Goal: Information Seeking & Learning: Learn about a topic

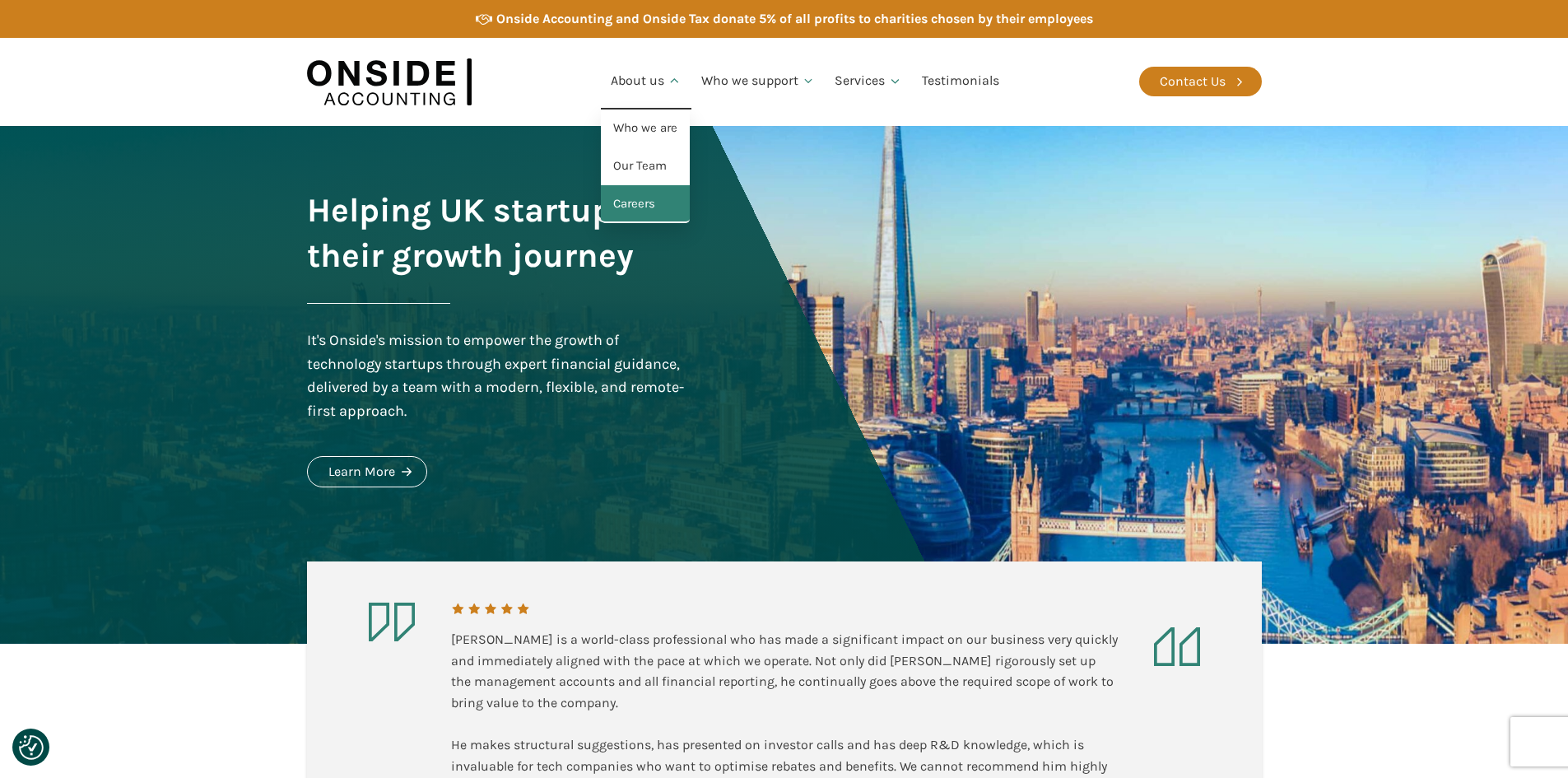
click at [656, 199] on link "Careers" at bounding box center [644, 204] width 88 height 38
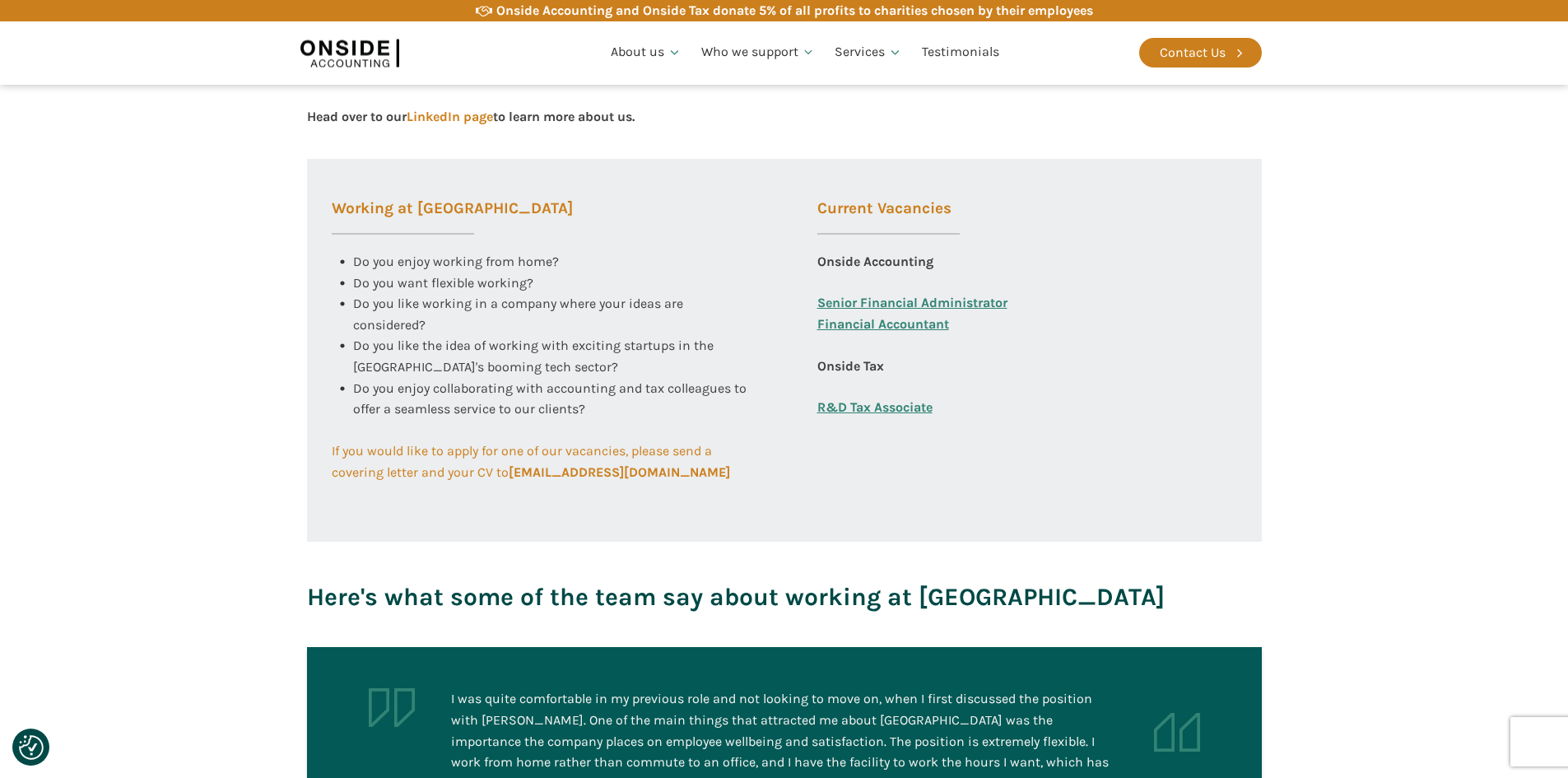
scroll to position [576, 0]
click at [911, 322] on link "Financial Accountant" at bounding box center [883, 334] width 131 height 42
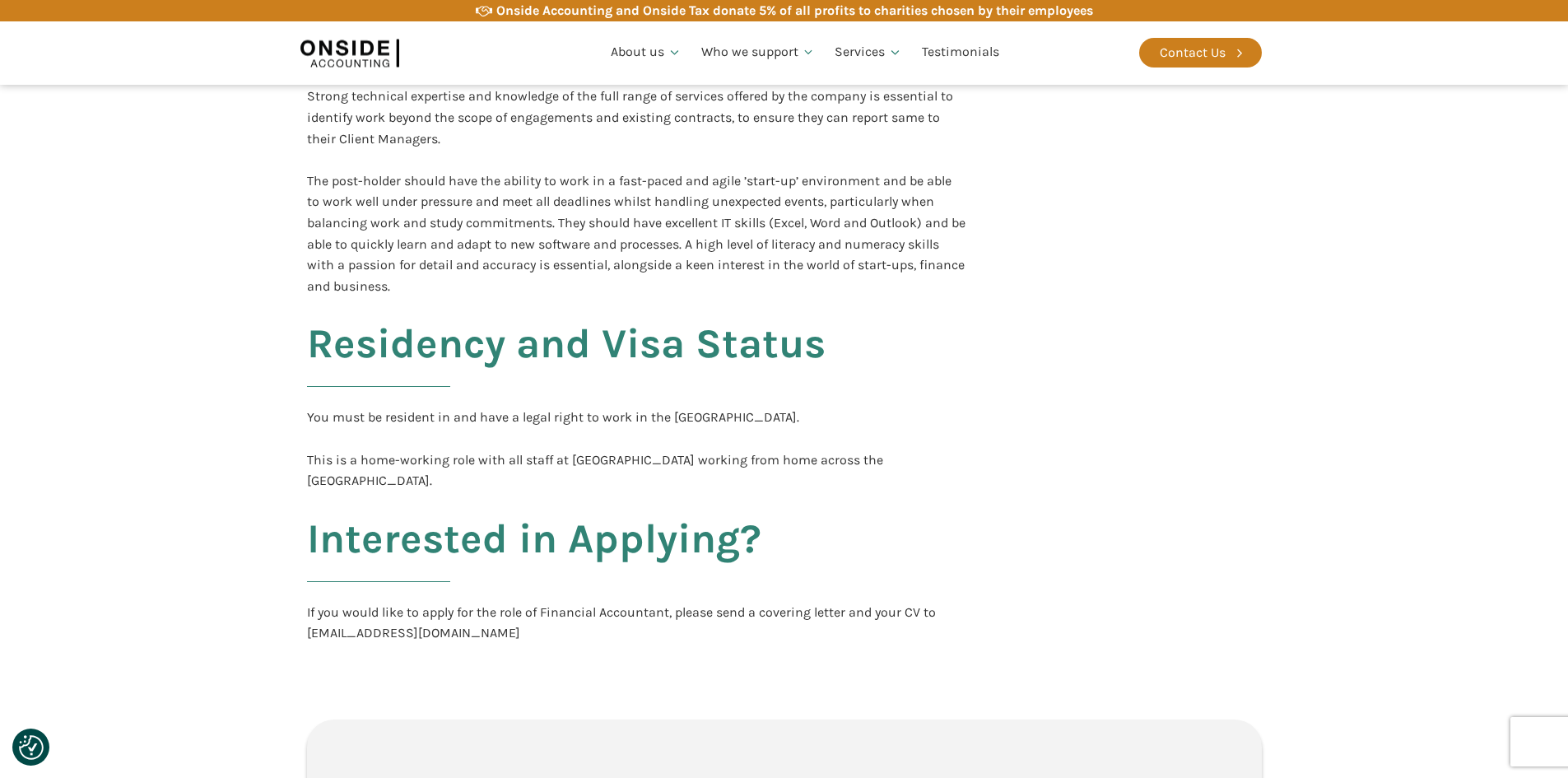
scroll to position [3129, 0]
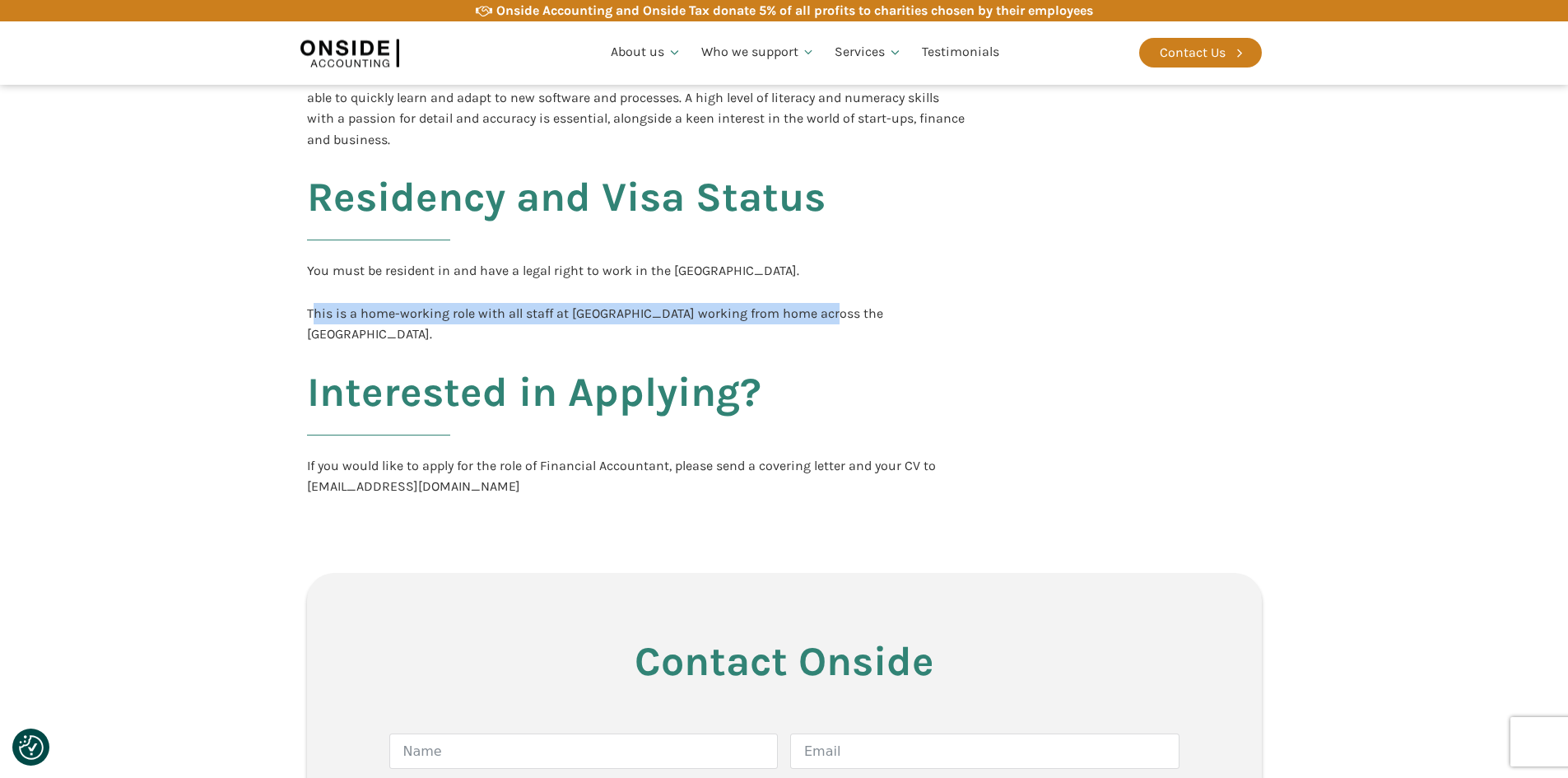
drag, startPoint x: 312, startPoint y: 312, endPoint x: 860, endPoint y: 324, distance: 548.1
drag, startPoint x: 882, startPoint y: 321, endPoint x: 547, endPoint y: 310, distance: 335.2
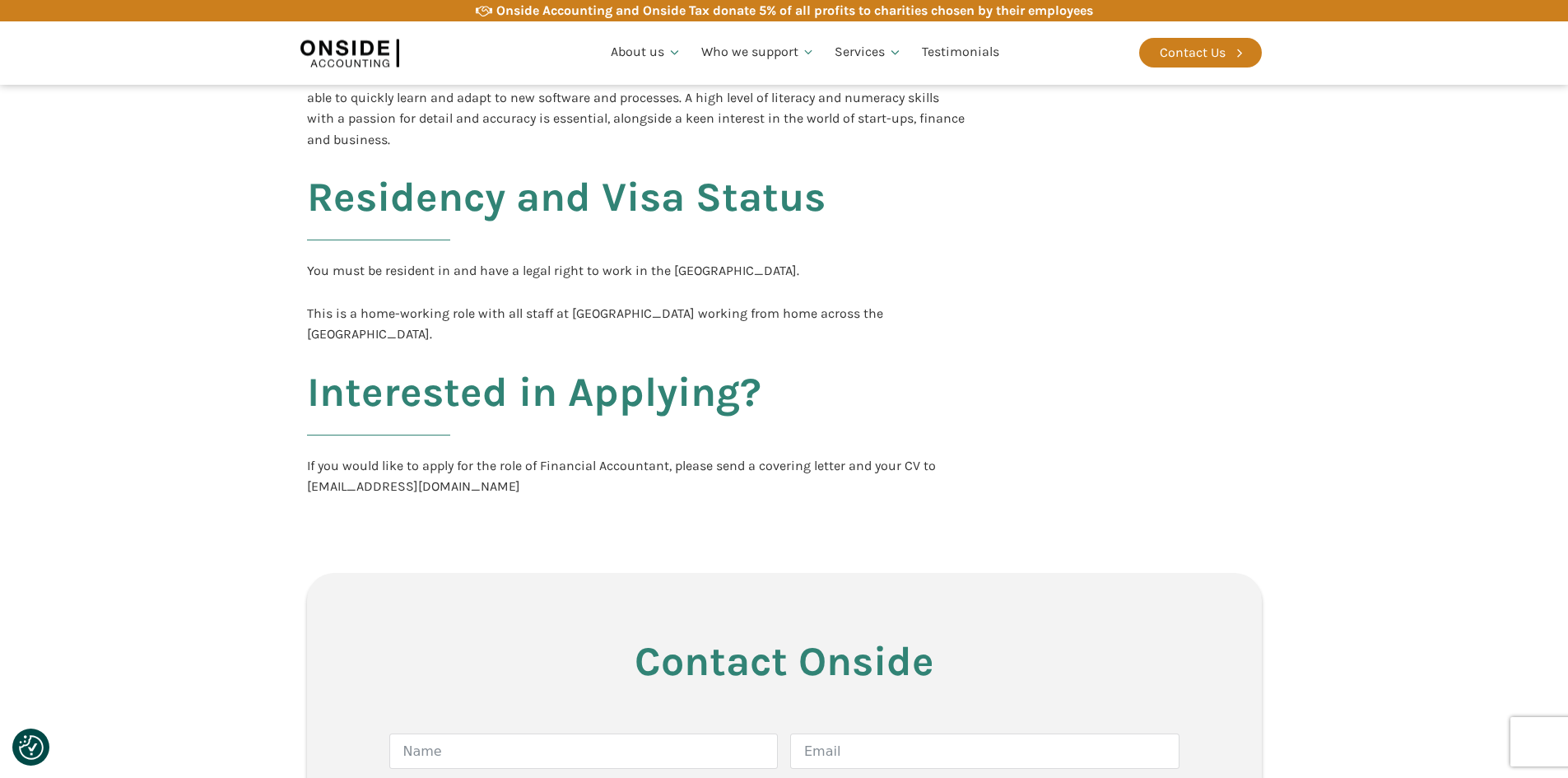
click at [529, 304] on div "You must be resident in and have a legal right to work in the UK. This is a hom…" at bounding box center [636, 302] width 658 height 84
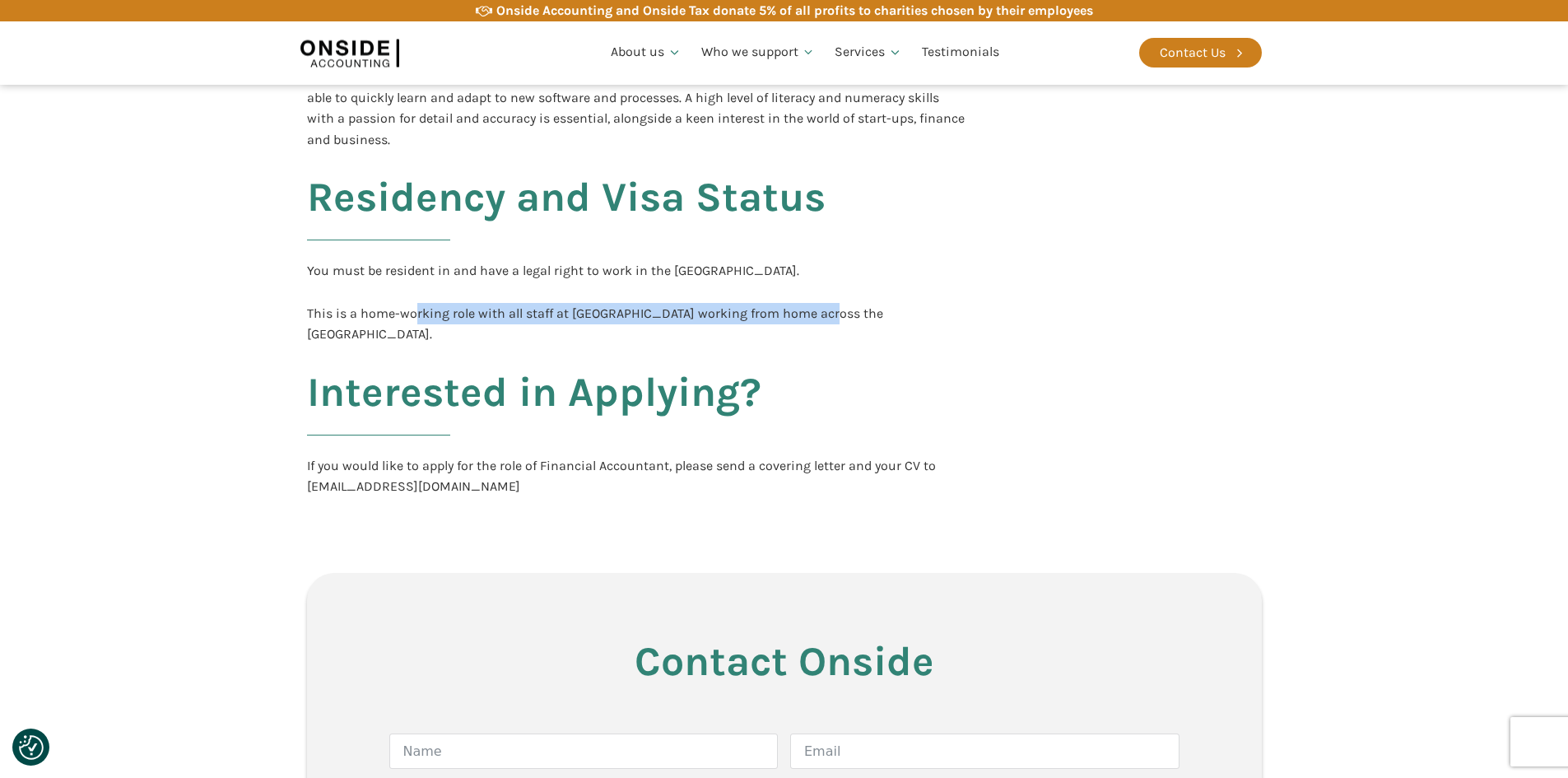
drag, startPoint x: 564, startPoint y: 322, endPoint x: 900, endPoint y: 337, distance: 336.3
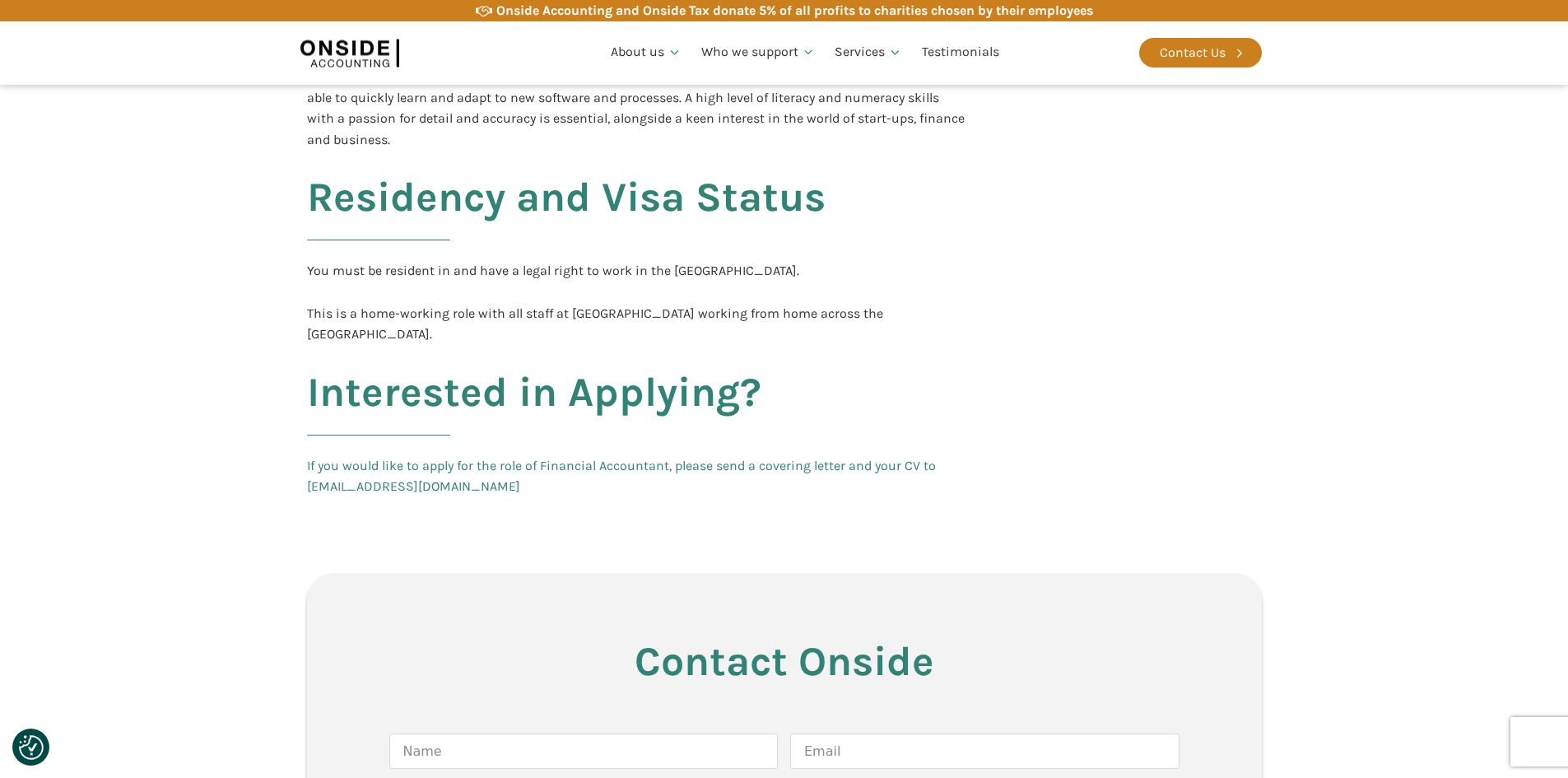
click at [665, 456] on link "If you would like to apply for the role of Financial Accountant, please send a …" at bounding box center [636, 477] width 658 height 42
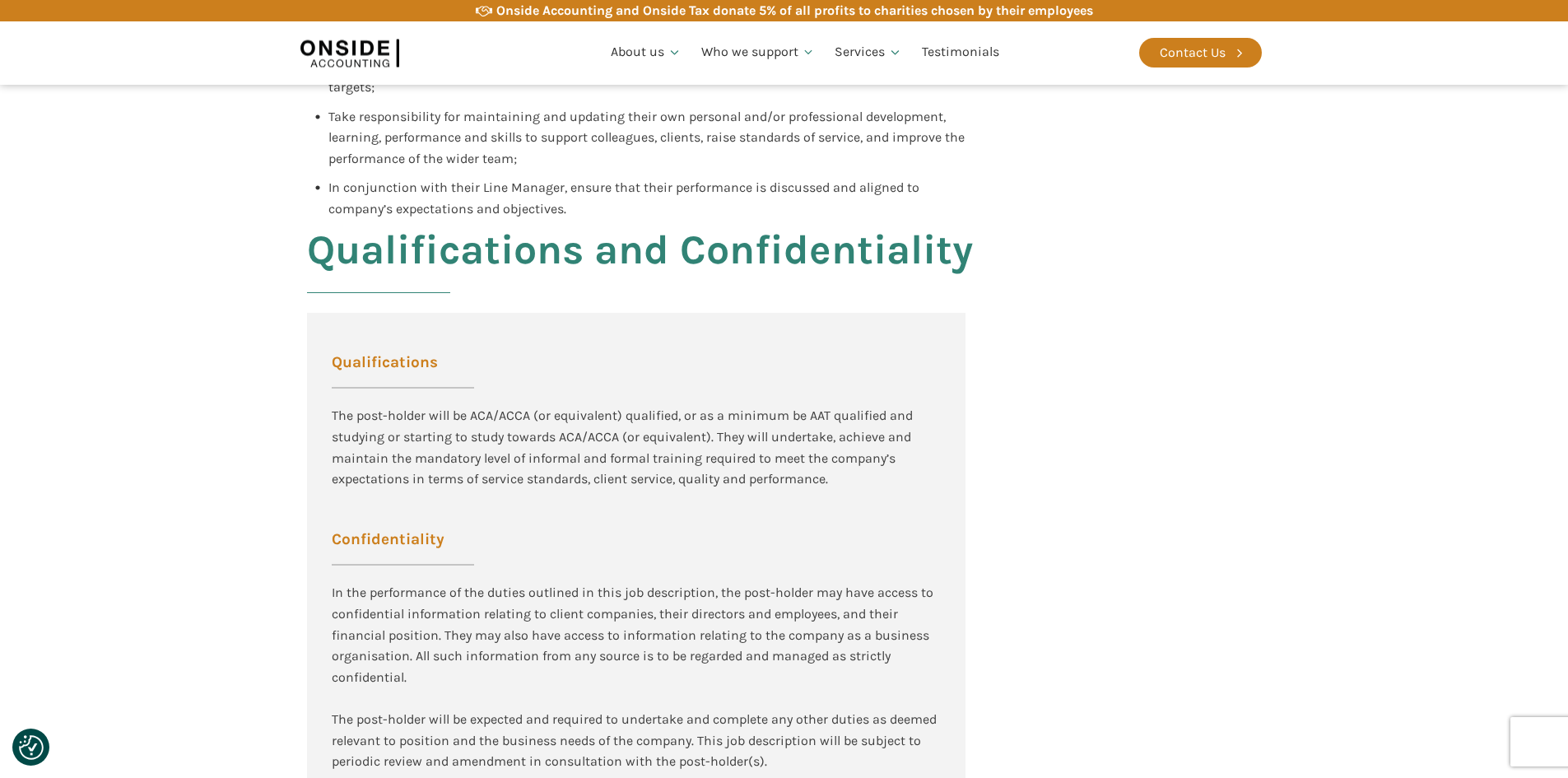
scroll to position [1729, 0]
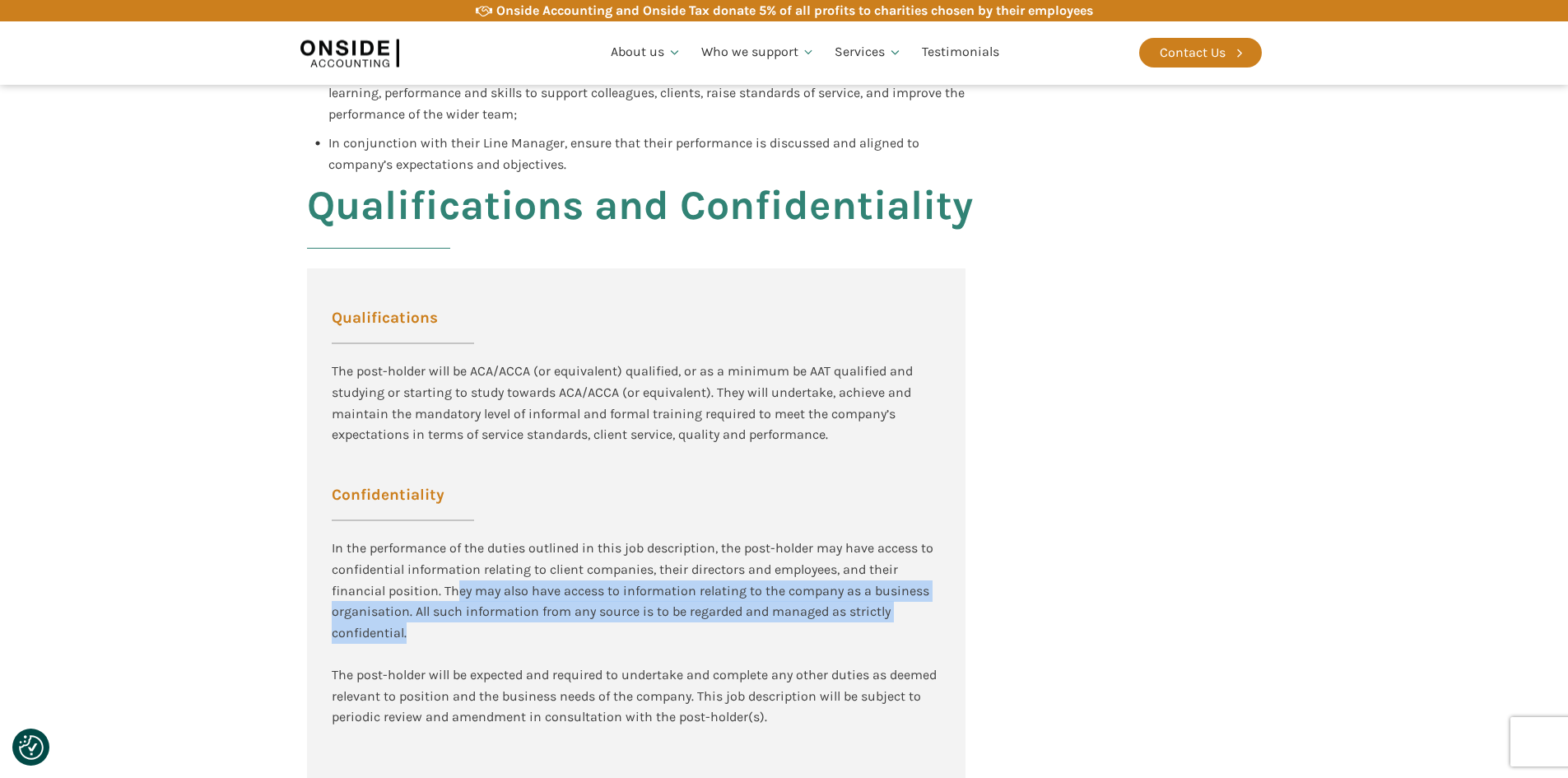
drag, startPoint x: 460, startPoint y: 591, endPoint x: 920, endPoint y: 628, distance: 461.5
click at [920, 628] on div "In the performance of the duties outlined in this job description, the post-hol…" at bounding box center [636, 653] width 609 height 232
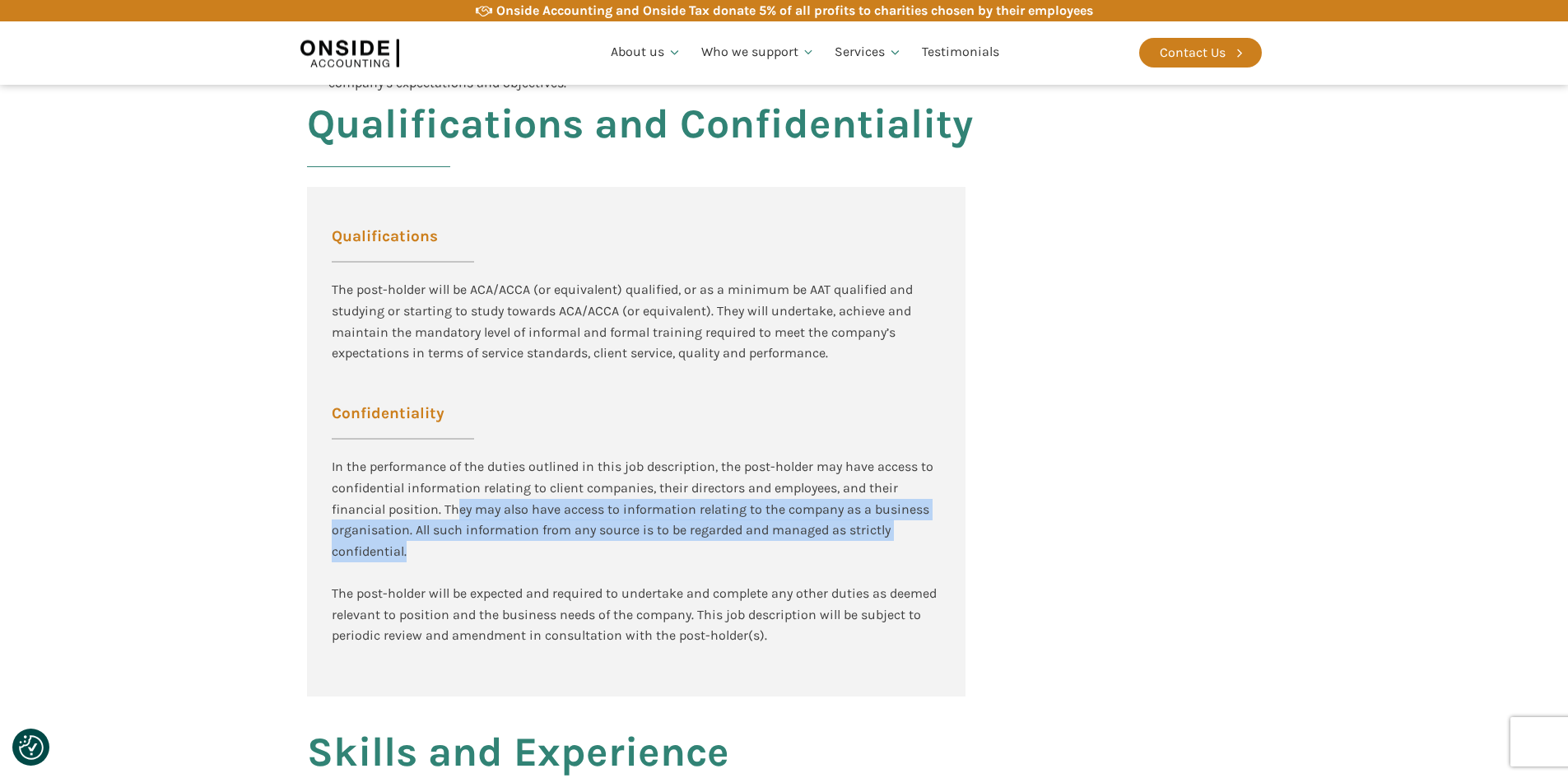
scroll to position [1812, 0]
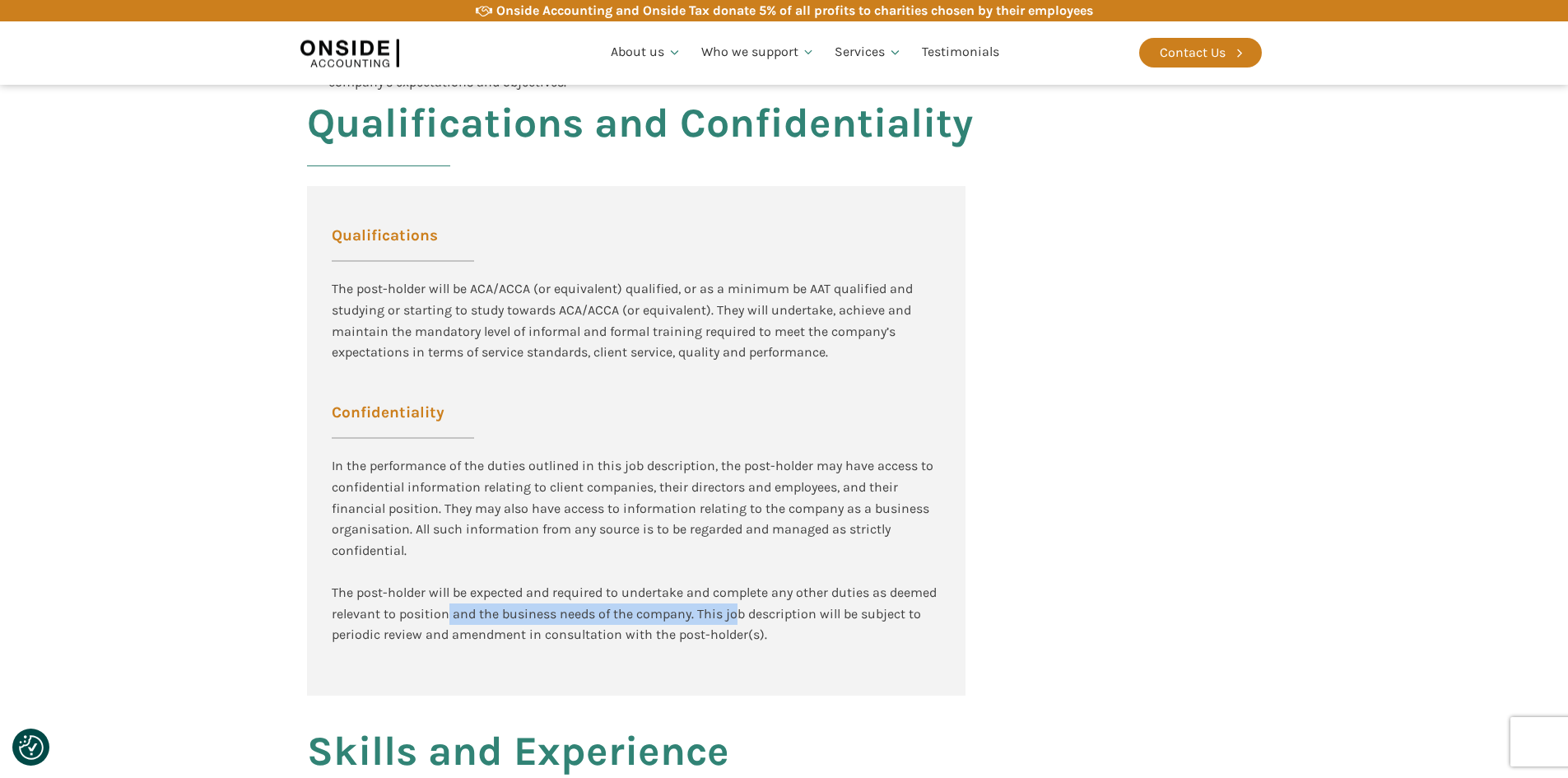
drag, startPoint x: 460, startPoint y: 615, endPoint x: 772, endPoint y: 611, distance: 312.0
click at [748, 611] on div "In the performance of the duties outlined in this job description, the post-hol…" at bounding box center [636, 571] width 609 height 232
click at [777, 611] on div "In the performance of the duties outlined in this job description, the post-hol…" at bounding box center [636, 571] width 609 height 232
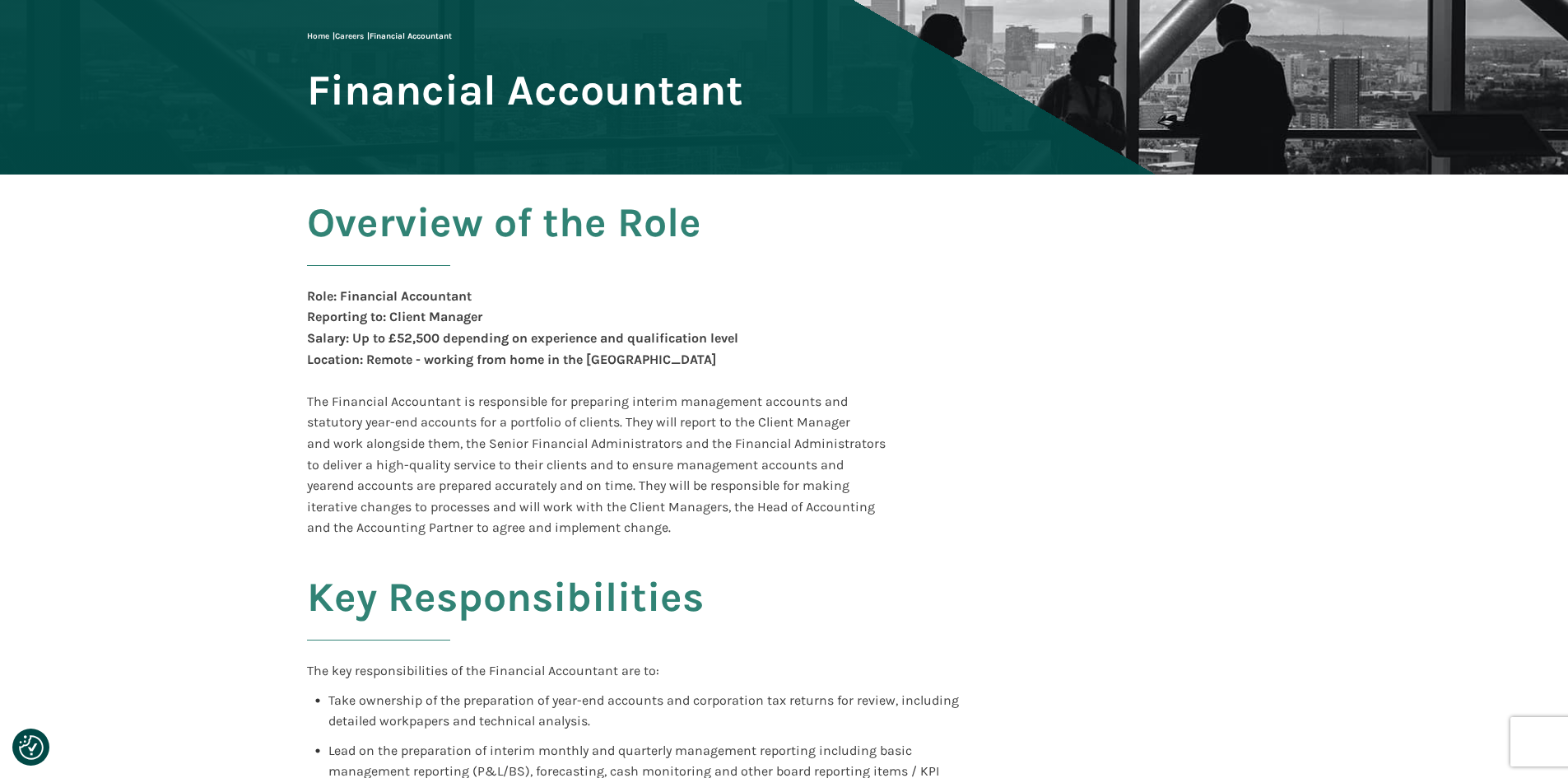
scroll to position [0, 0]
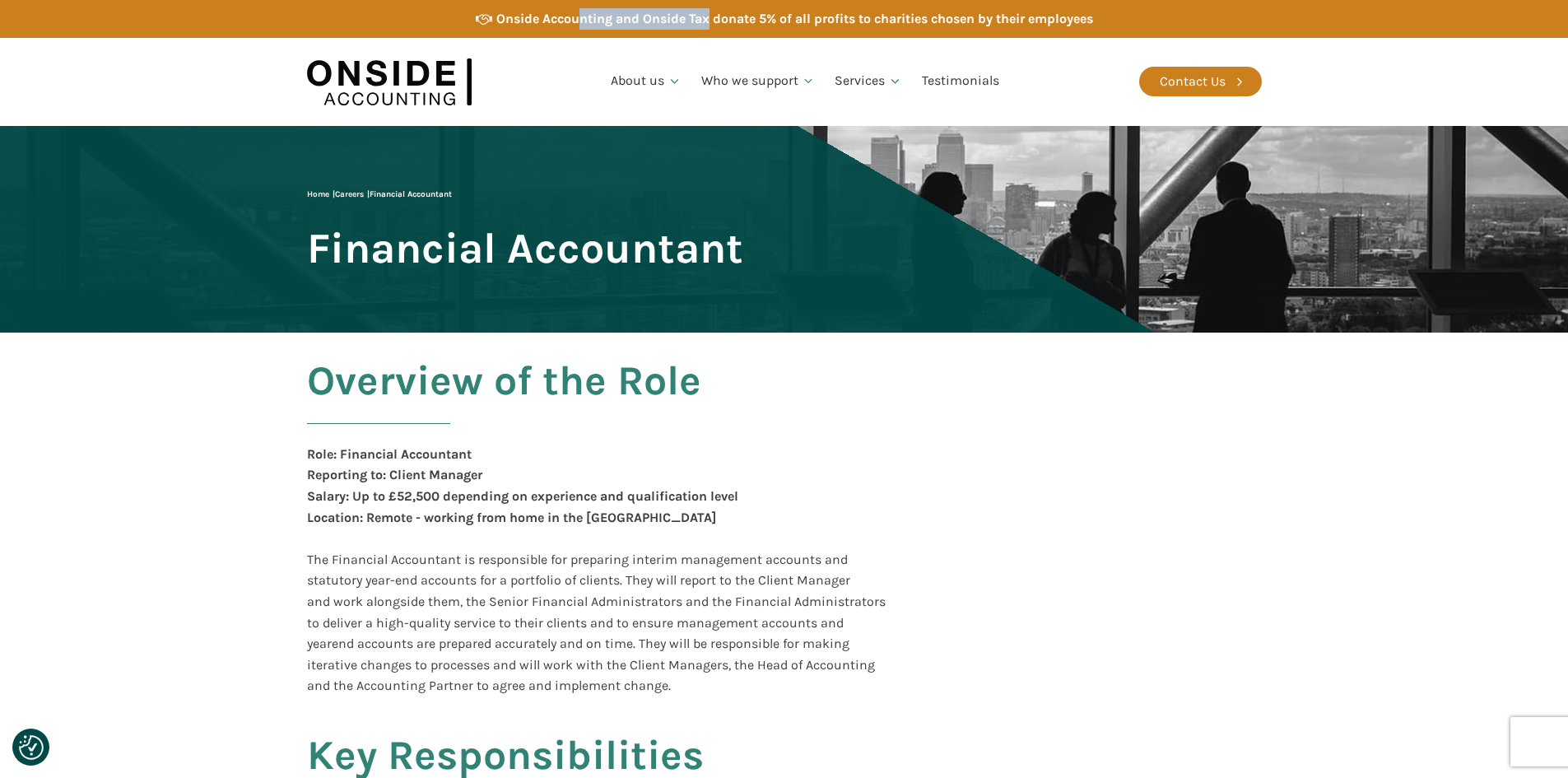
drag, startPoint x: 576, startPoint y: 19, endPoint x: 719, endPoint y: 11, distance: 143.2
click at [708, 12] on div "Onside Accounting and Onside Tax donate 5% of all profits to charities chosen b…" at bounding box center [794, 19] width 597 height 22
click at [720, 11] on div "Onside Accounting and Onside Tax donate 5% of all profits to charities chosen b…" at bounding box center [794, 19] width 597 height 22
click at [972, 82] on link "Testimonials" at bounding box center [960, 82] width 97 height 56
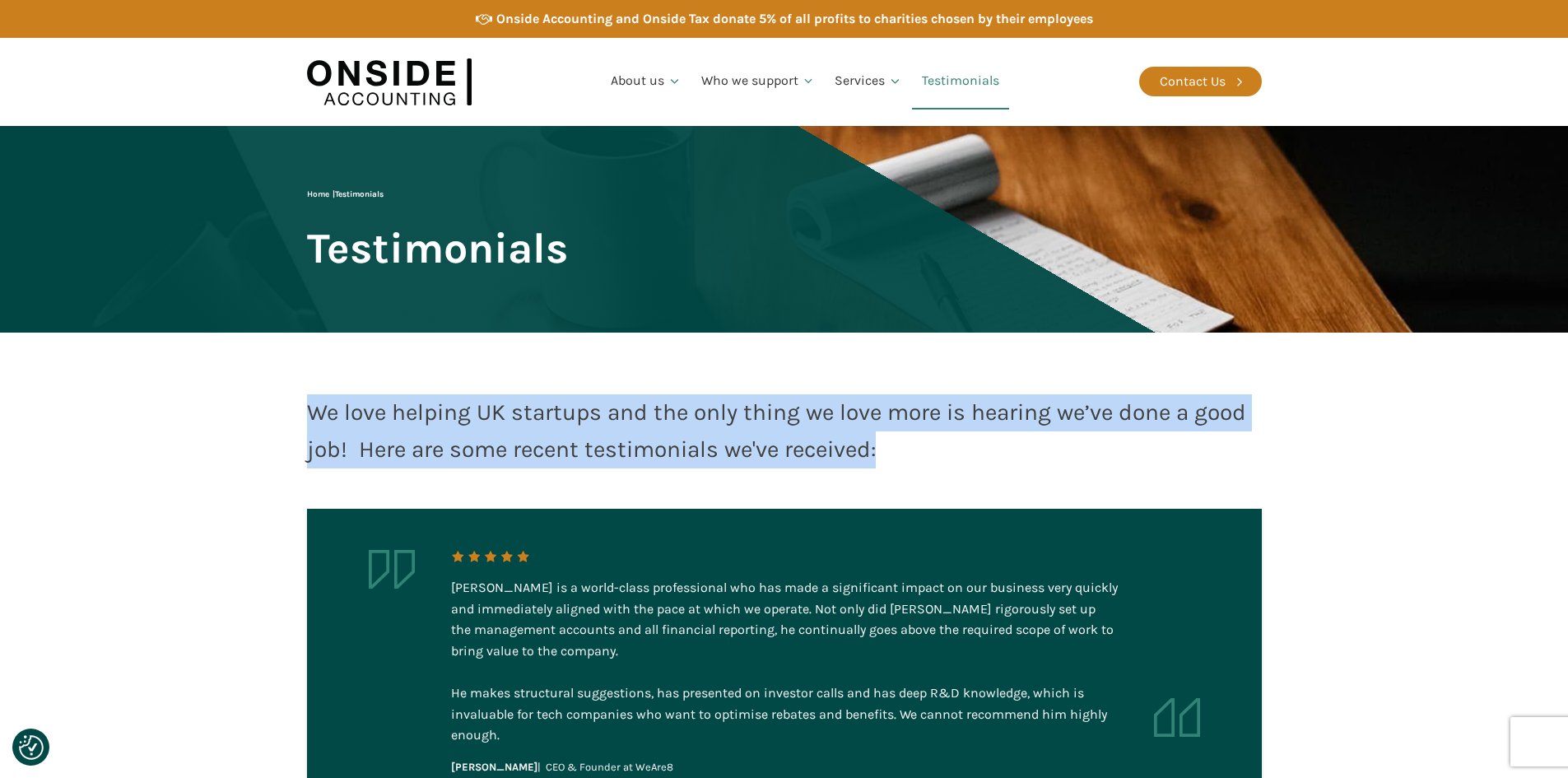
drag, startPoint x: 312, startPoint y: 412, endPoint x: 940, endPoint y: 469, distance: 630.6
click at [941, 467] on div "We love helping UK startups and the only thing we love more is hearing we’ve do…" at bounding box center [784, 431] width 955 height 74
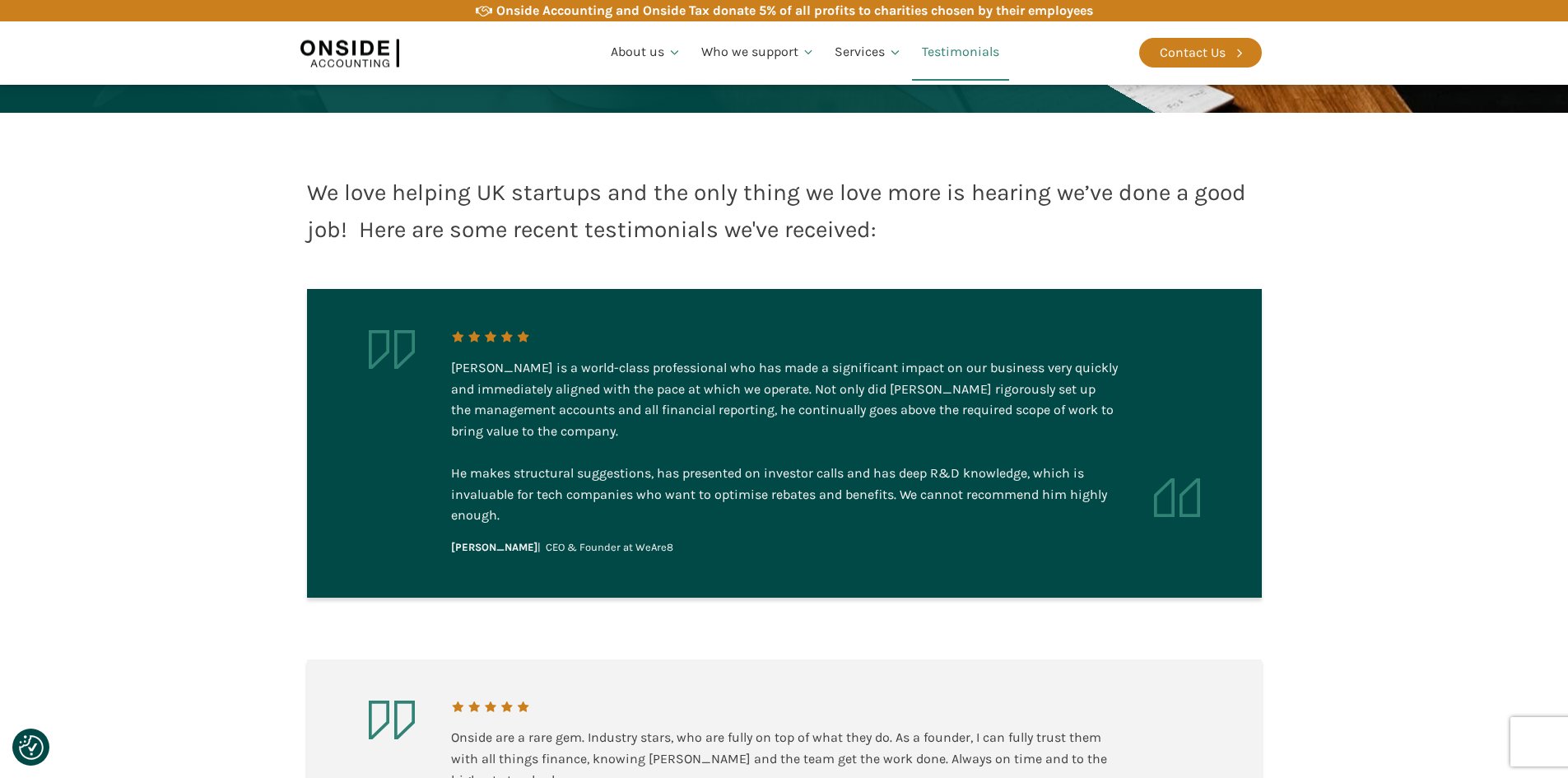
scroll to position [412, 0]
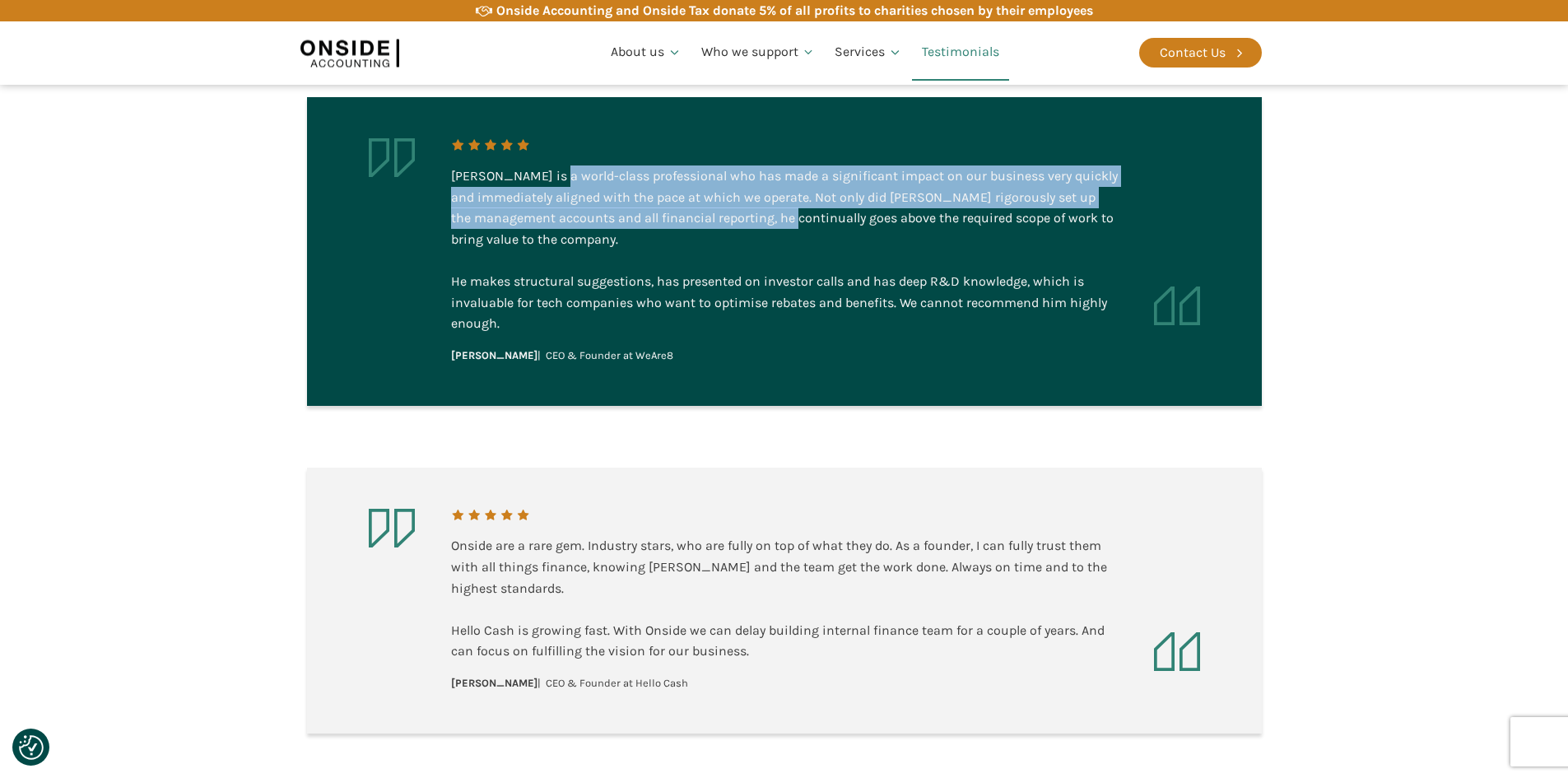
drag, startPoint x: 586, startPoint y: 190, endPoint x: 900, endPoint y: 235, distance: 317.2
click at [817, 227] on div "[PERSON_NAME] is a world-class professional who has made a significant impact o…" at bounding box center [784, 250] width 666 height 169
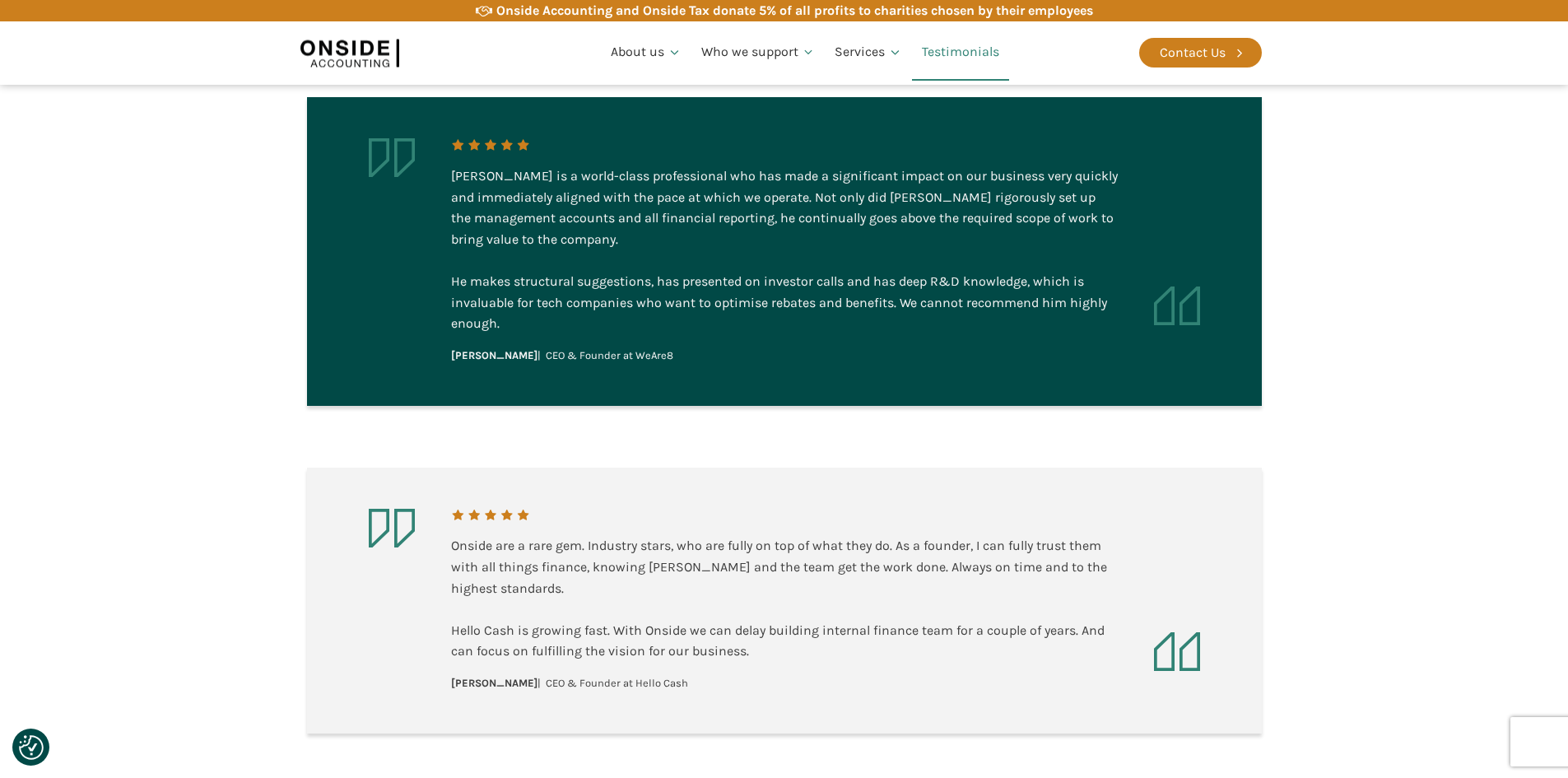
click at [900, 235] on div "[PERSON_NAME] is a world-class professional who has made a significant impact o…" at bounding box center [784, 250] width 666 height 169
drag, startPoint x: 604, startPoint y: 353, endPoint x: 655, endPoint y: 353, distance: 51.0
click at [651, 357] on div "[PERSON_NAME] is a world-class professional who has made a significant impact o…" at bounding box center [784, 251] width 666 height 226
copy div "WeAre8"
drag, startPoint x: 843, startPoint y: 209, endPoint x: 893, endPoint y: 217, distance: 50.6
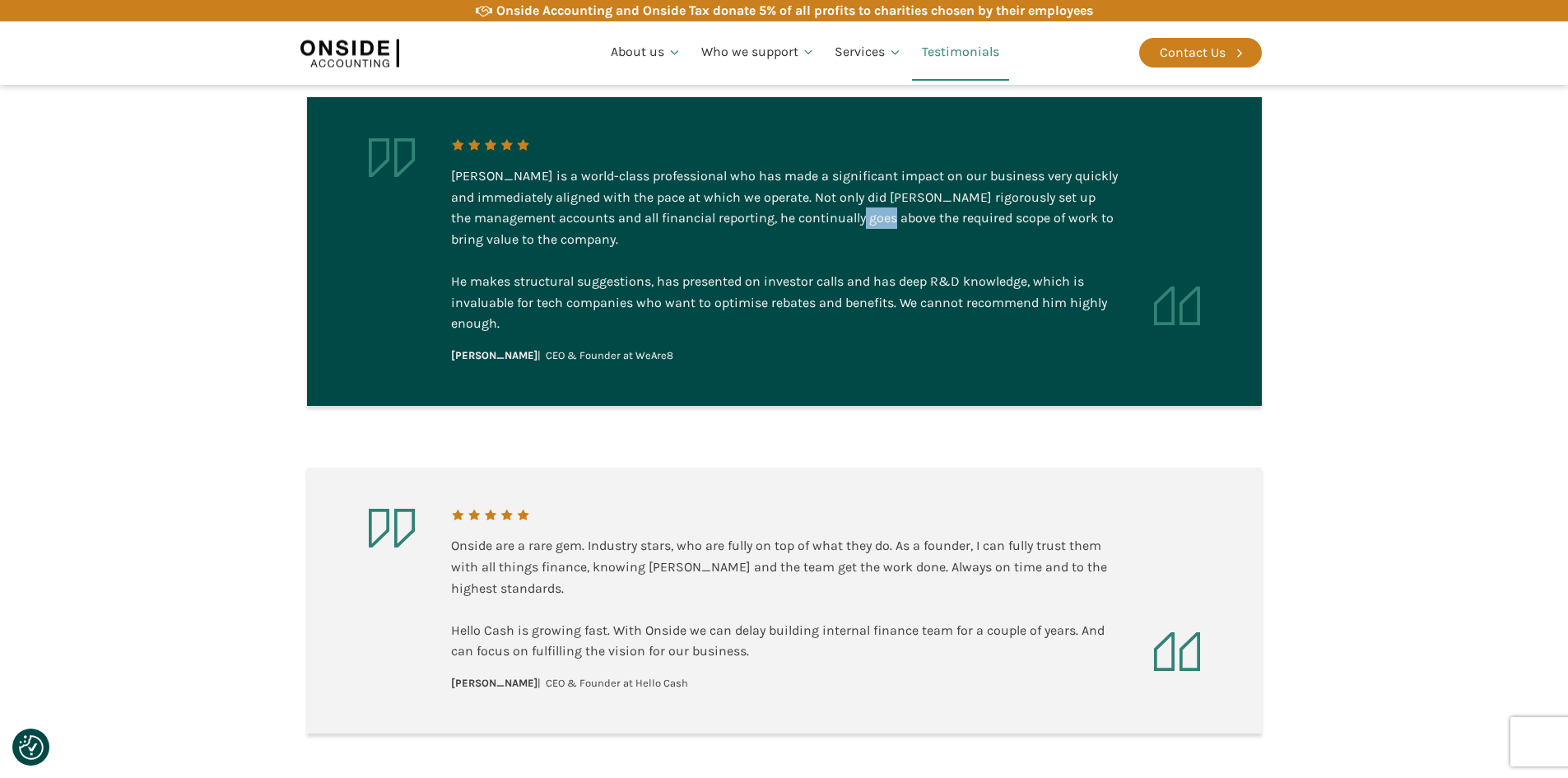
click at [891, 217] on div "[PERSON_NAME] is a world-class professional who has made a significant impact o…" at bounding box center [784, 250] width 666 height 169
click at [934, 216] on div "[PERSON_NAME] is a world-class professional who has made a significant impact o…" at bounding box center [784, 250] width 666 height 169
